Goal: Task Accomplishment & Management: Manage account settings

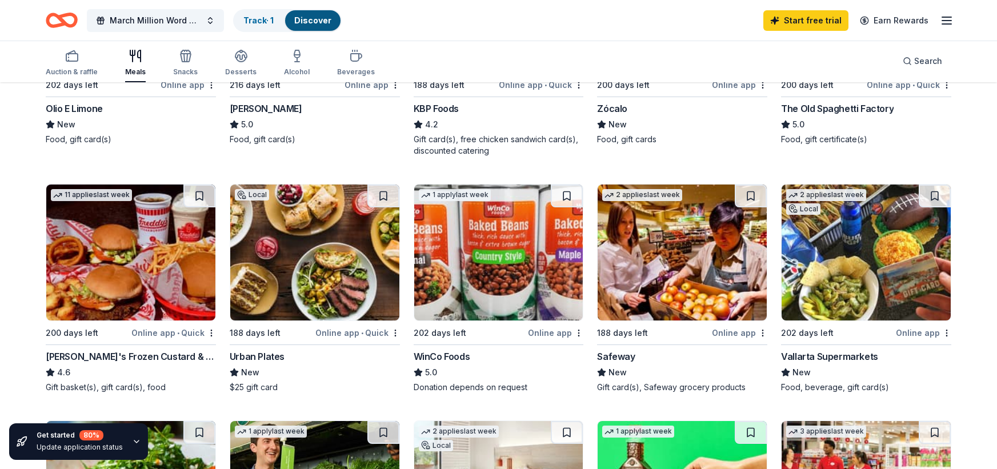
scroll to position [286, 0]
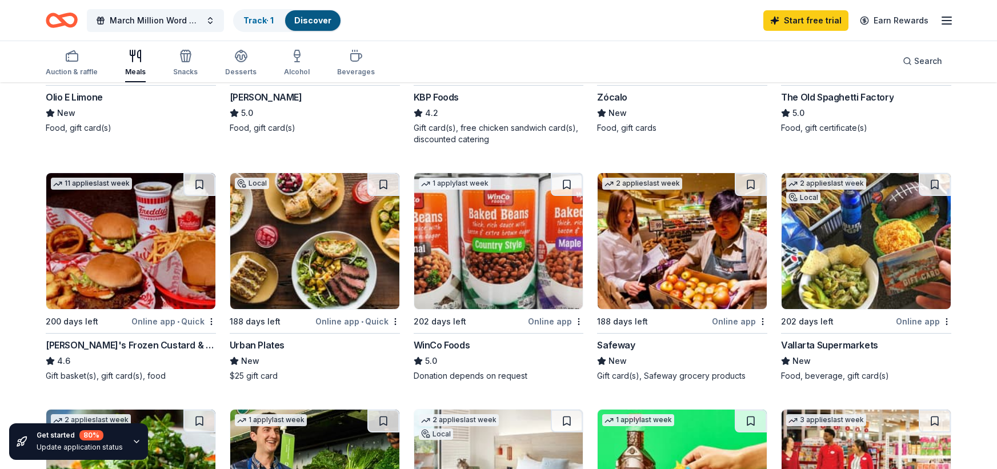
click at [496, 230] on img at bounding box center [498, 241] width 169 height 136
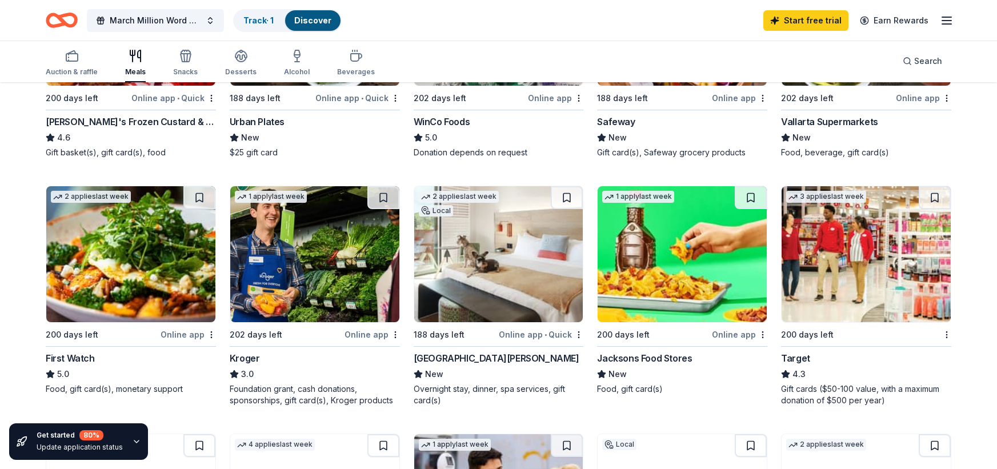
scroll to position [514, 0]
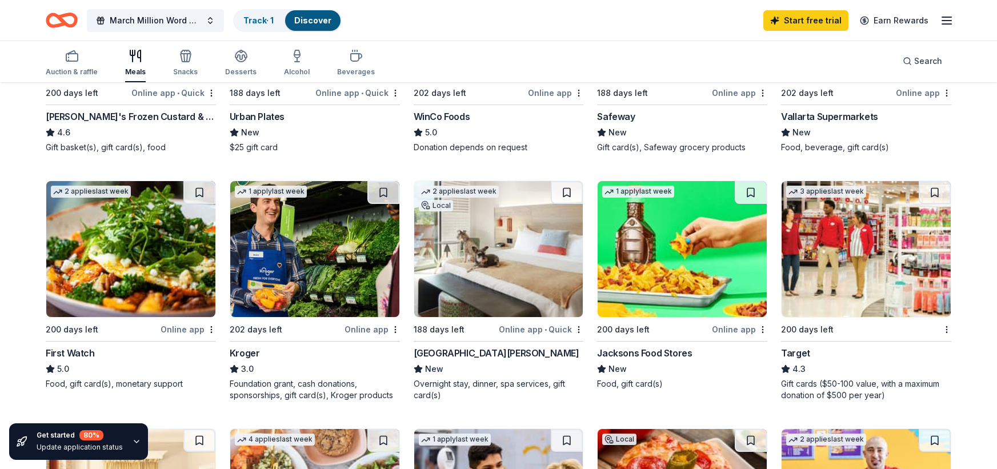
click at [888, 289] on img at bounding box center [866, 249] width 169 height 136
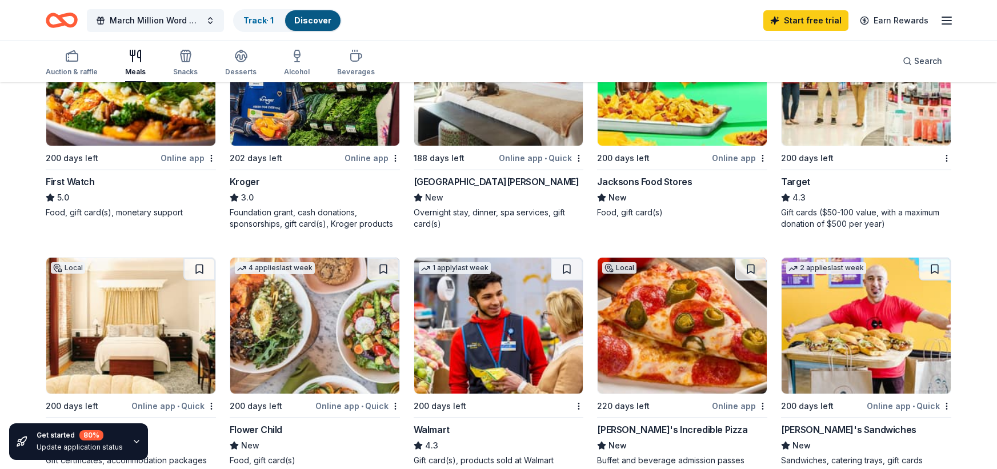
scroll to position [743, 0]
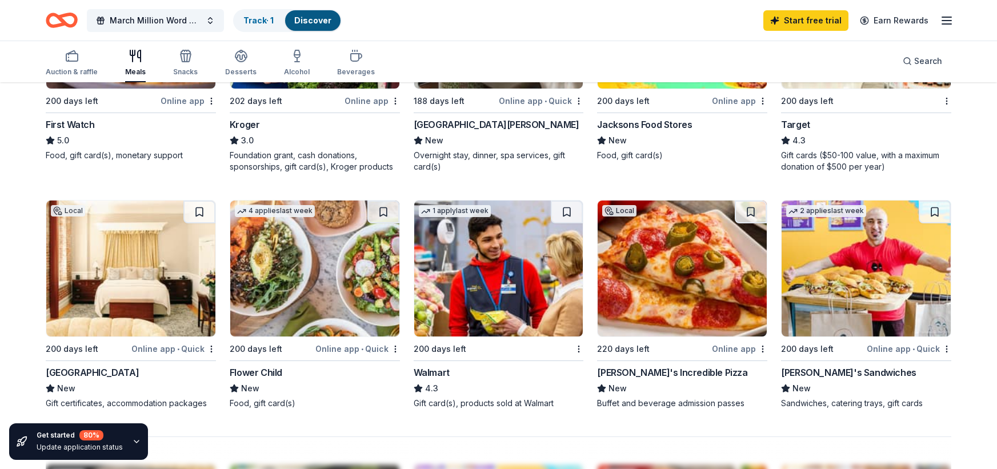
click at [662, 286] on img at bounding box center [682, 269] width 169 height 136
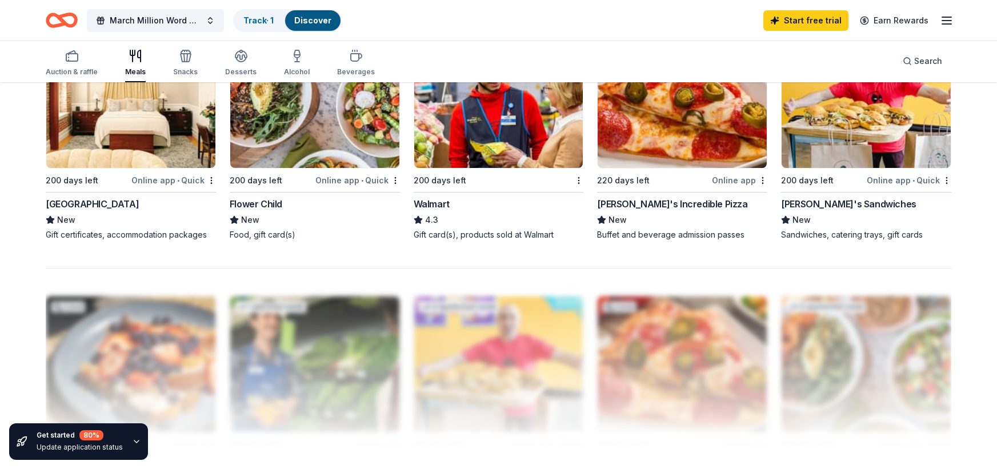
scroll to position [915, 0]
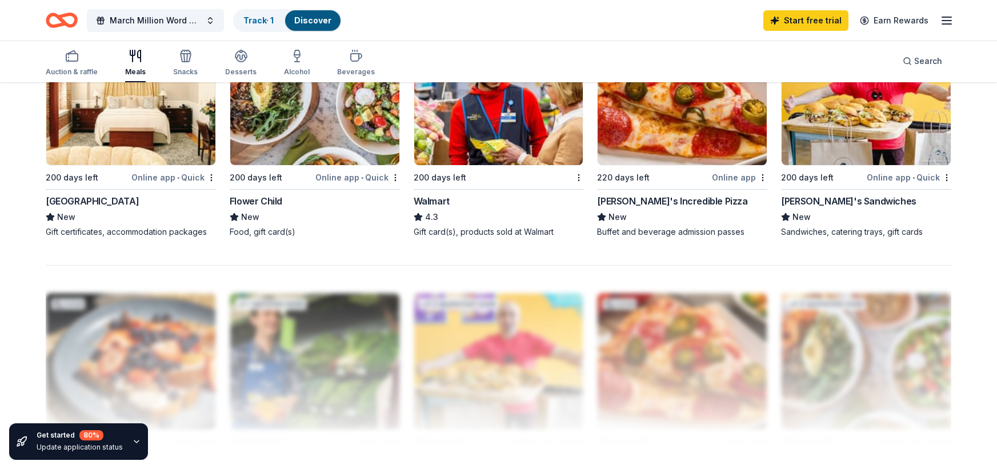
click at [499, 134] on img at bounding box center [498, 97] width 169 height 136
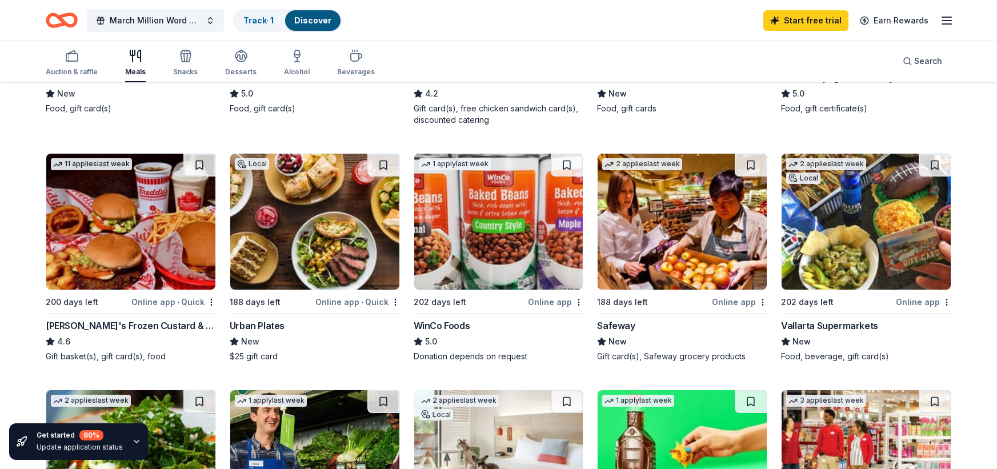
scroll to position [0, 0]
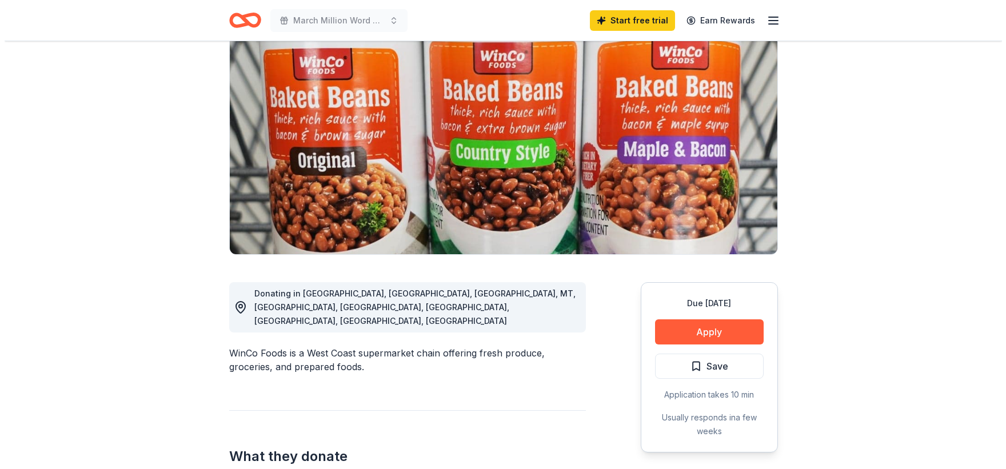
scroll to position [114, 0]
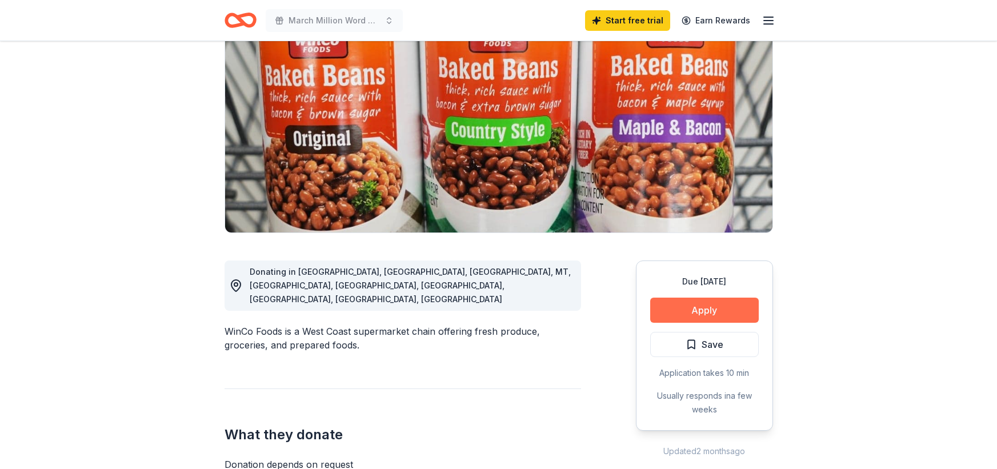
click at [712, 312] on button "Apply" at bounding box center [704, 310] width 109 height 25
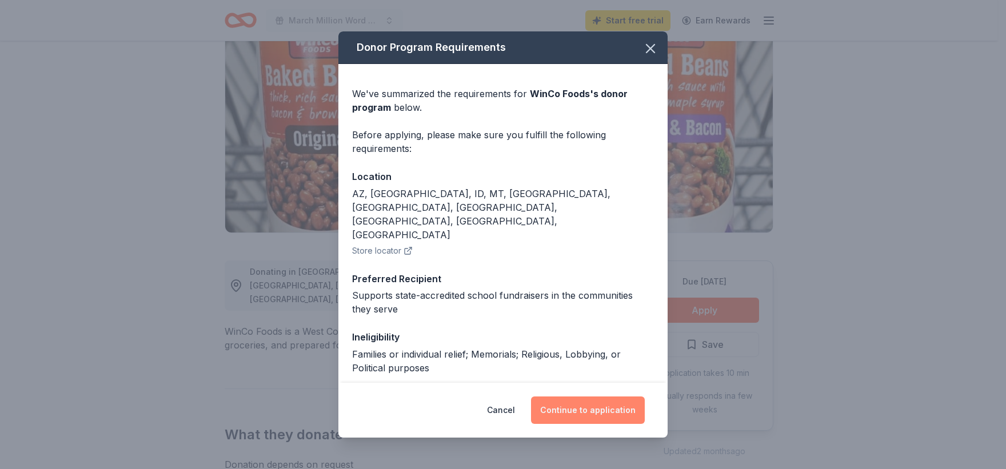
click at [597, 402] on button "Continue to application" at bounding box center [588, 410] width 114 height 27
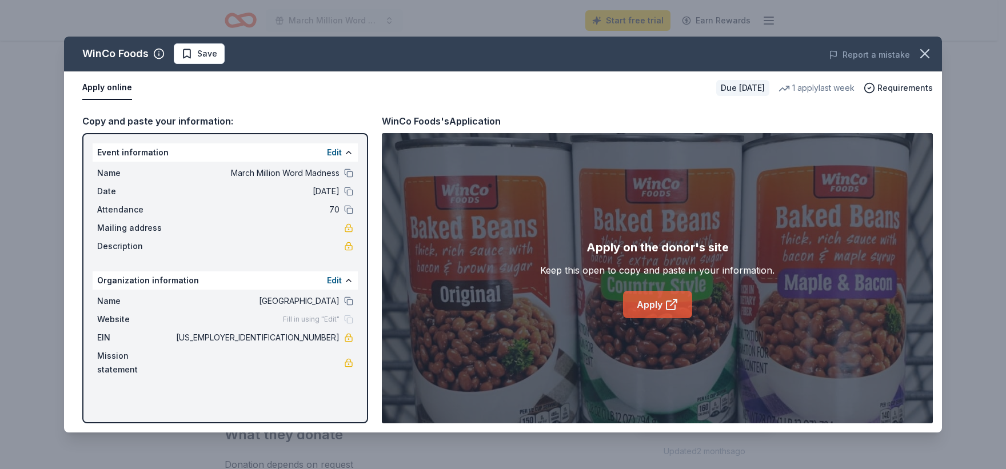
click at [664, 305] on link "Apply" at bounding box center [657, 304] width 69 height 27
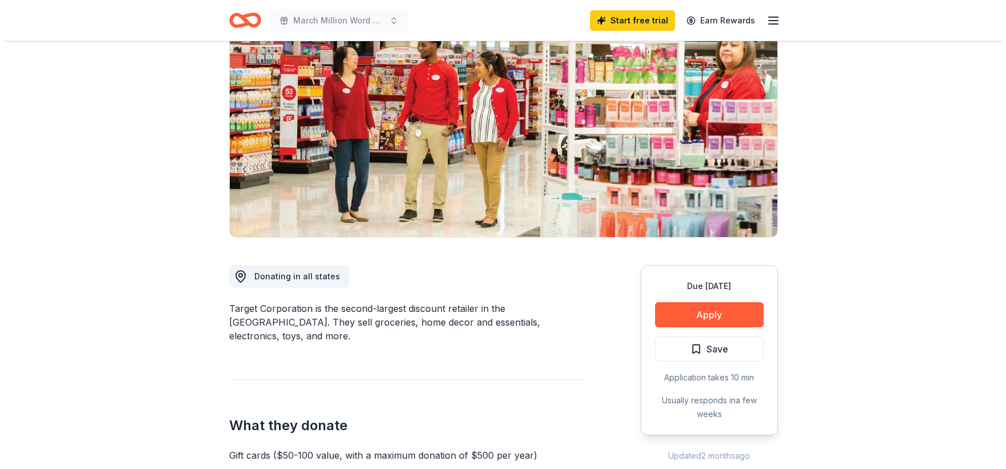
scroll to position [114, 0]
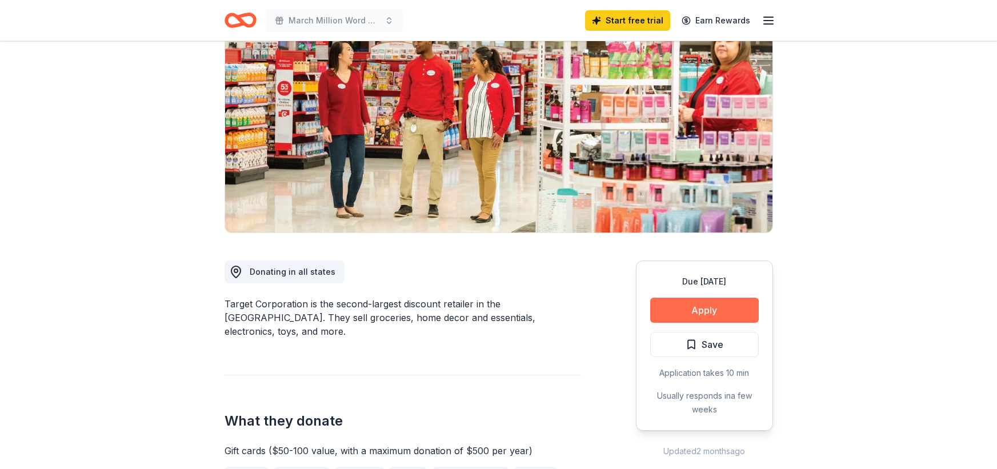
click at [727, 313] on button "Apply" at bounding box center [704, 310] width 109 height 25
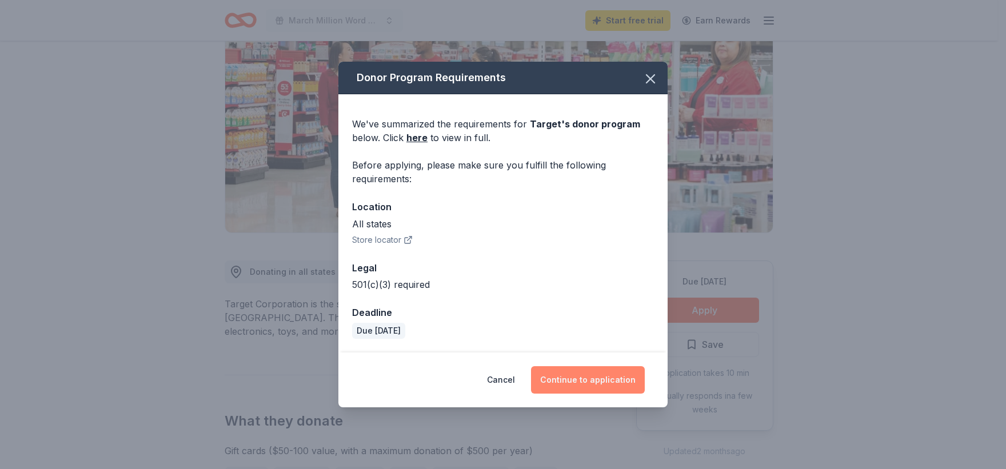
click at [570, 374] on button "Continue to application" at bounding box center [588, 379] width 114 height 27
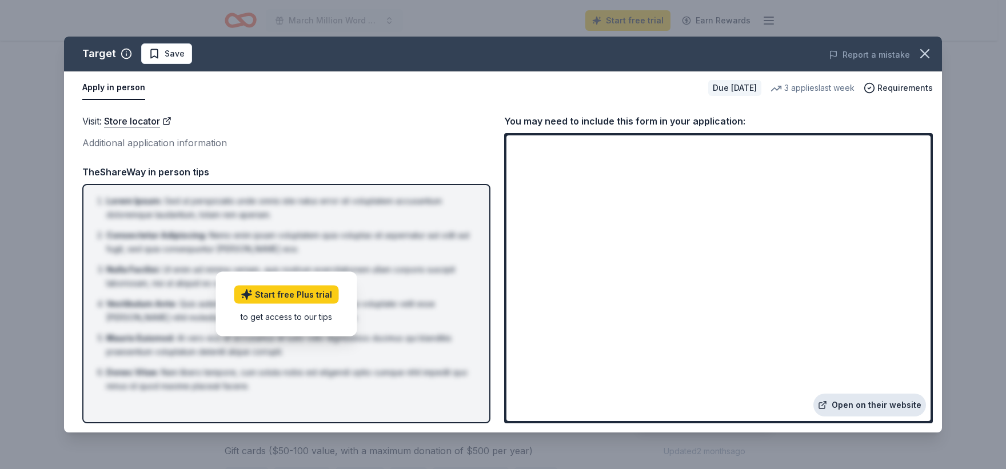
click at [877, 405] on link "Open on their website" at bounding box center [869, 405] width 113 height 23
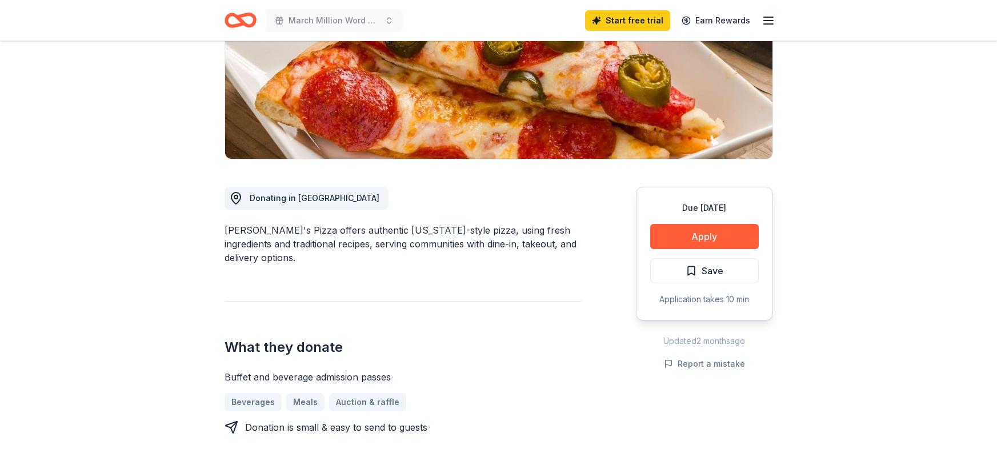
scroll to position [229, 0]
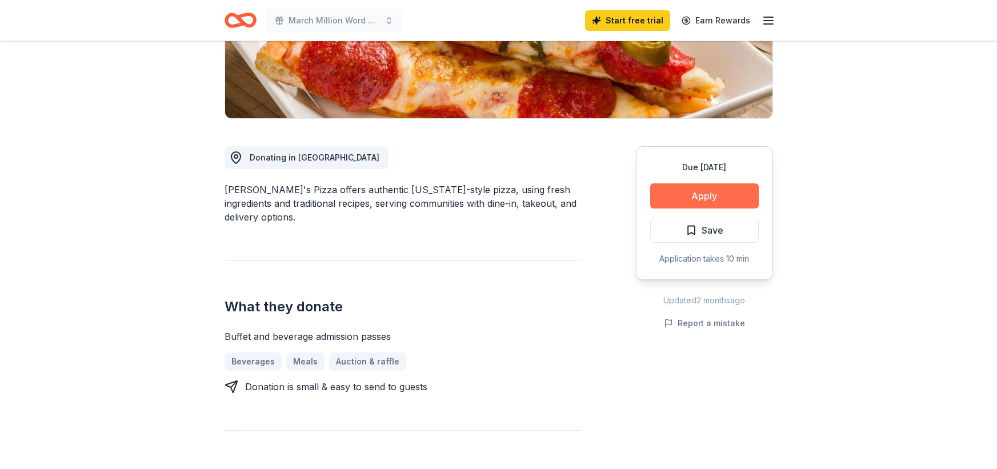
click at [707, 195] on button "Apply" at bounding box center [704, 195] width 109 height 25
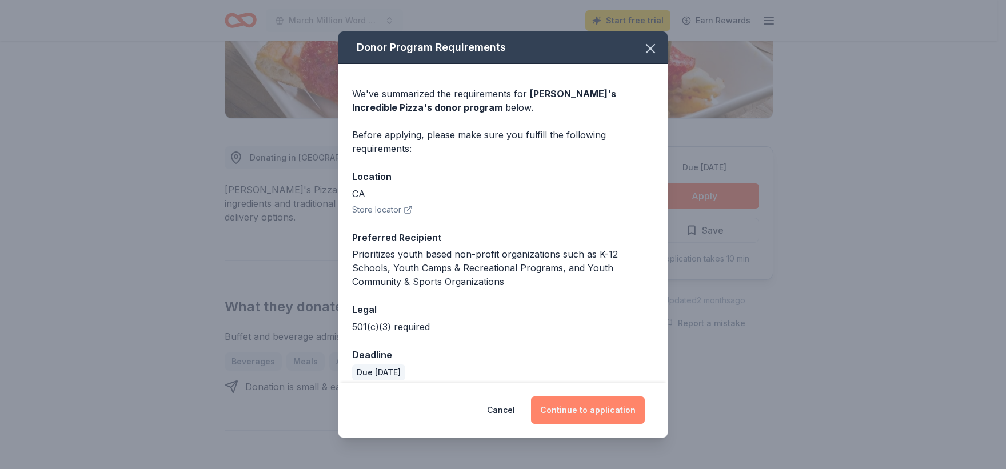
click at [577, 412] on button "Continue to application" at bounding box center [588, 410] width 114 height 27
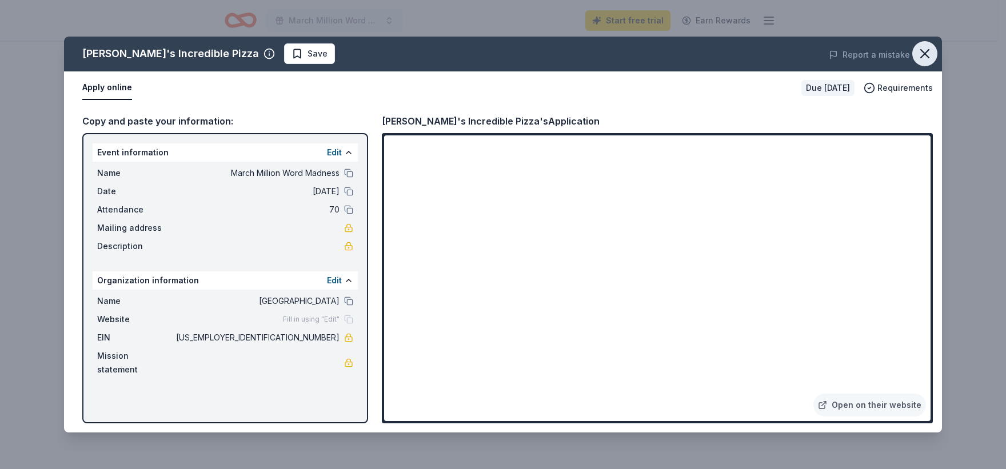
click at [924, 53] on icon "button" at bounding box center [925, 54] width 8 height 8
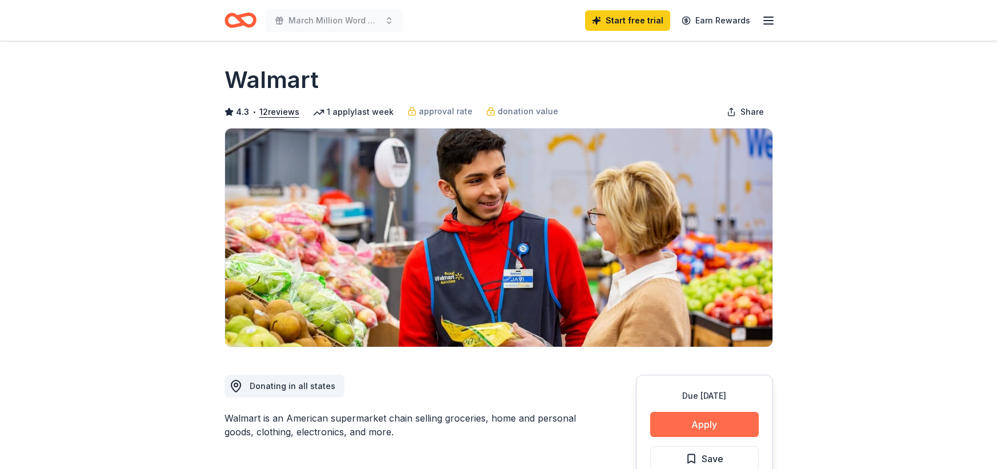
click at [717, 420] on button "Apply" at bounding box center [704, 424] width 109 height 25
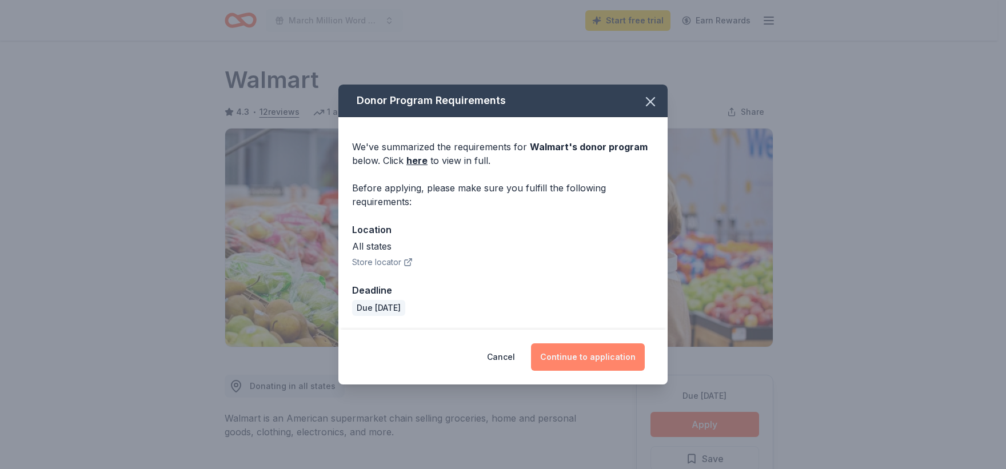
click at [578, 354] on button "Continue to application" at bounding box center [588, 357] width 114 height 27
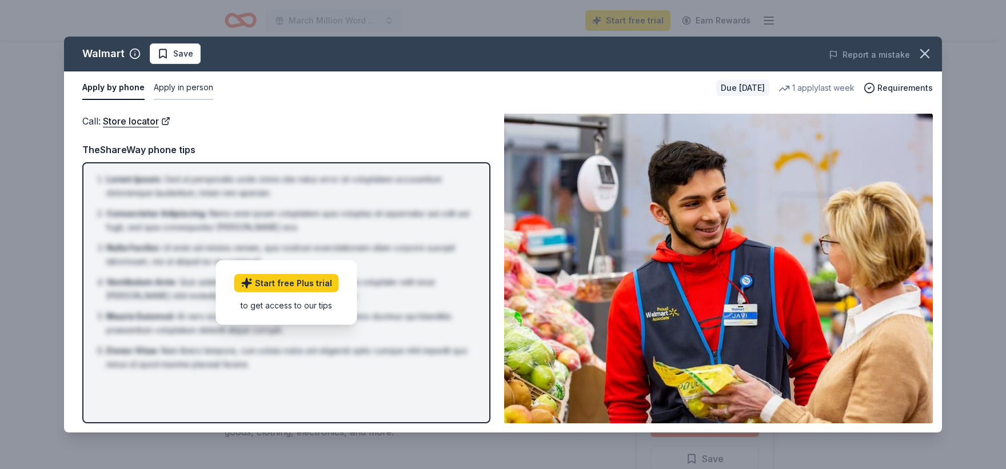
click at [179, 90] on button "Apply in person" at bounding box center [183, 88] width 59 height 24
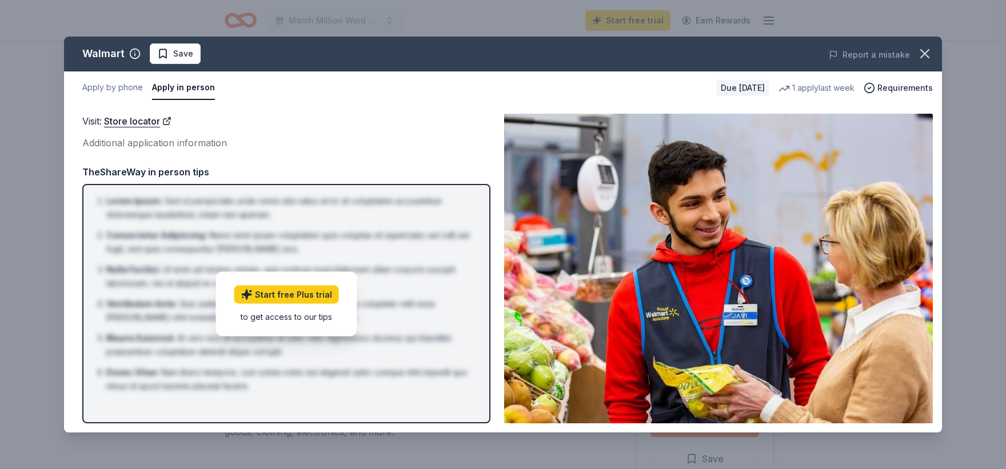
click at [262, 146] on div "Additional application information" at bounding box center [286, 142] width 408 height 15
click at [921, 50] on icon "button" at bounding box center [925, 54] width 8 height 8
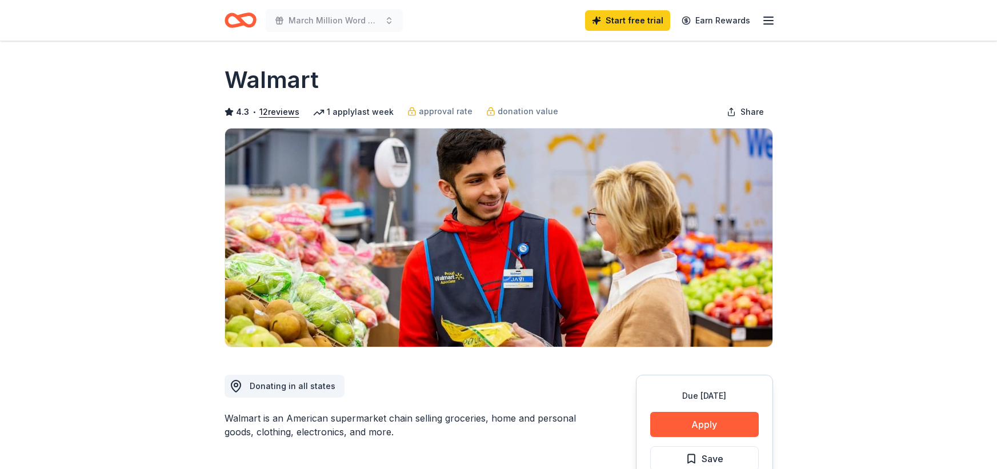
click at [245, 14] on icon "Home" at bounding box center [246, 19] width 18 height 11
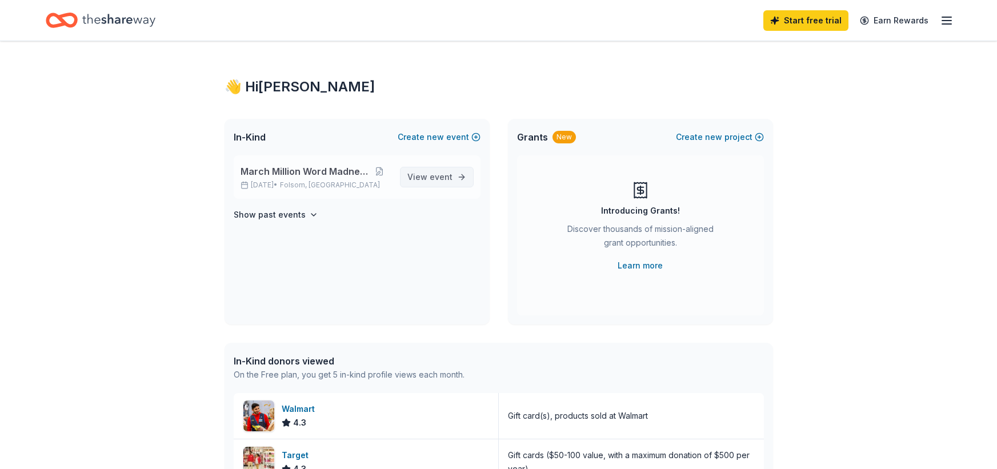
click at [445, 179] on span "event" at bounding box center [441, 177] width 23 height 10
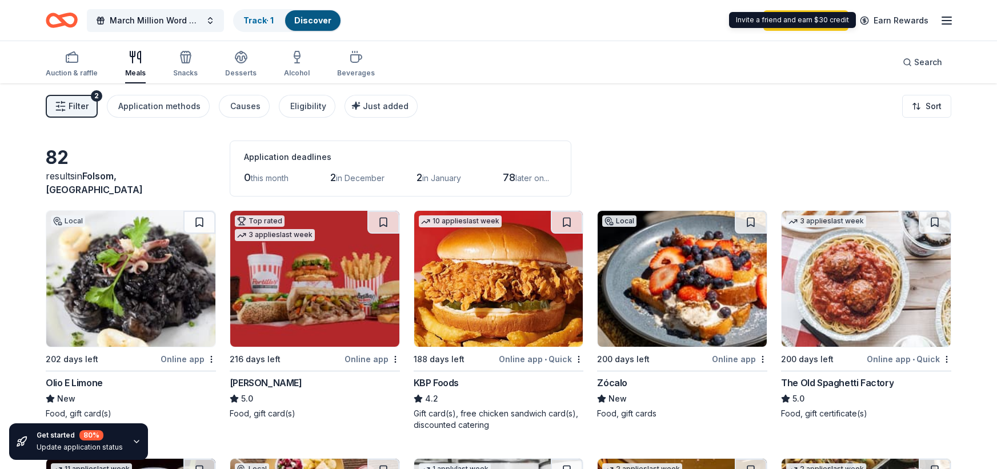
click at [941, 22] on icon "button" at bounding box center [947, 21] width 14 height 14
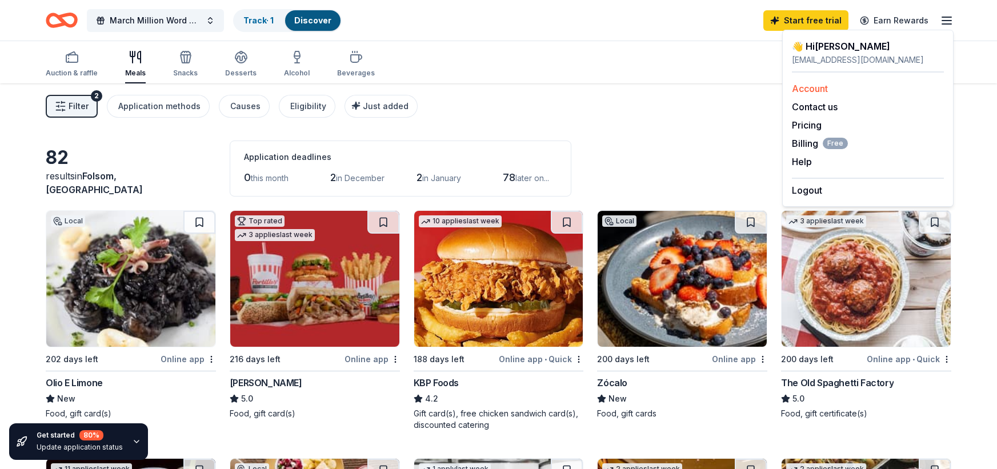
click at [812, 87] on link "Account" at bounding box center [810, 88] width 36 height 11
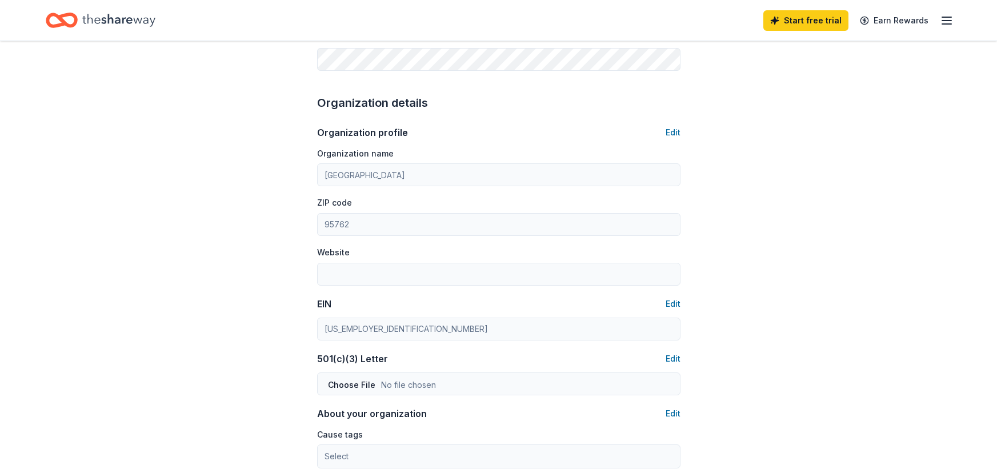
scroll to position [343, 0]
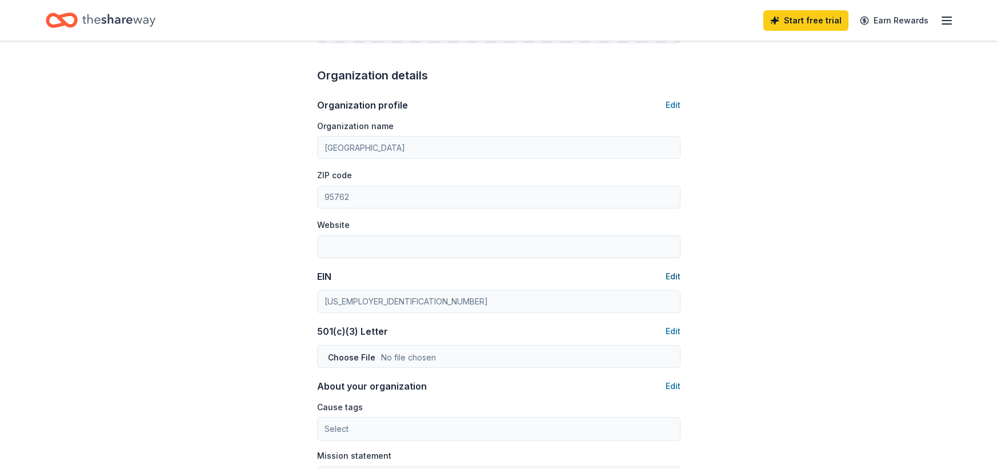
click at [675, 278] on button "Edit" at bounding box center [673, 277] width 15 height 14
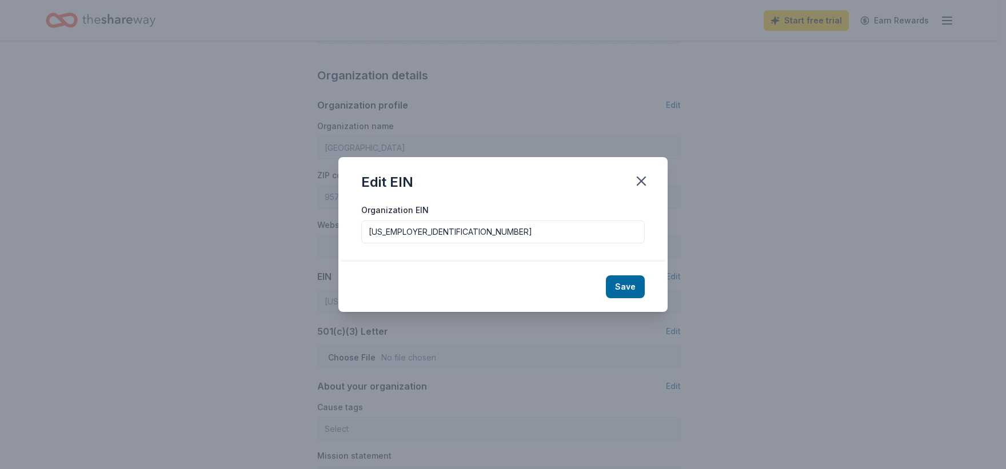
drag, startPoint x: 416, startPoint y: 231, endPoint x: 336, endPoint y: 232, distance: 79.5
click at [336, 232] on div "Edit EIN Organization EIN [US_EMPLOYER_IDENTIFICATION_NUMBER] Save" at bounding box center [503, 234] width 1006 height 469
click at [621, 290] on button "Save" at bounding box center [625, 287] width 39 height 23
